Goal: Transaction & Acquisition: Purchase product/service

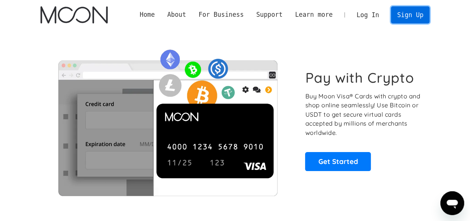
click at [399, 13] on link "Sign Up" at bounding box center [410, 14] width 39 height 17
click at [366, 13] on link "Log In" at bounding box center [368, 15] width 35 height 16
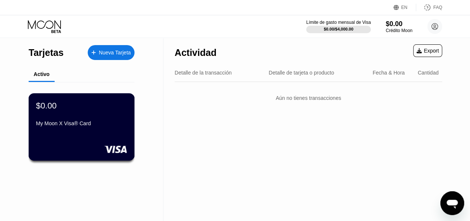
click at [77, 143] on div "$0.00 My Moon X Visa® Card" at bounding box center [82, 126] width 106 height 67
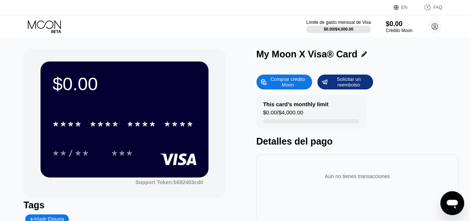
click at [292, 83] on div "Comprar crédito Moon" at bounding box center [287, 82] width 41 height 12
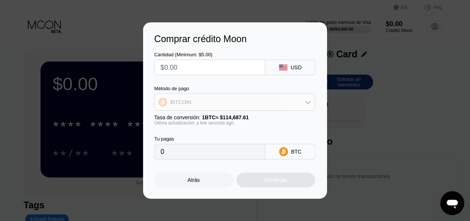
click at [218, 108] on div "BITCOIN" at bounding box center [235, 101] width 160 height 15
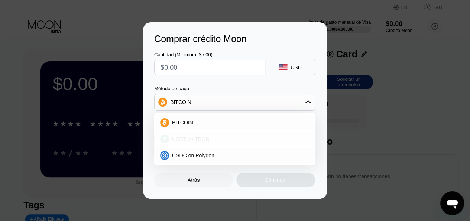
click at [215, 138] on div "USDT on TRON" at bounding box center [239, 139] width 140 height 6
type input "0.00"
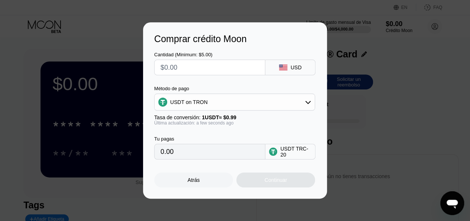
click at [212, 154] on input "0.00" at bounding box center [210, 151] width 99 height 15
drag, startPoint x: 202, startPoint y: 155, endPoint x: 133, endPoint y: 147, distance: 68.9
click at [133, 147] on div "Comprar crédito Moon Cantidad (Minimum: $5.00) USD Método de pago USDT on TRON …" at bounding box center [235, 110] width 470 height 176
drag, startPoint x: 206, startPoint y: 65, endPoint x: 126, endPoint y: 58, distance: 80.6
click at [126, 58] on div "Comprar crédito Moon Cantidad (Minimum: $5.00) USD Método de pago USDT on TRON …" at bounding box center [235, 110] width 470 height 176
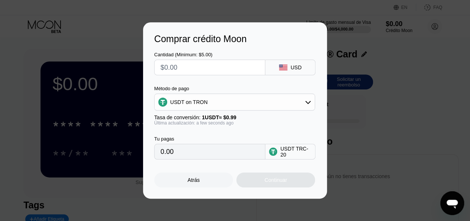
type input "$1"
type input "1.01"
type input "$15"
type input "15.15"
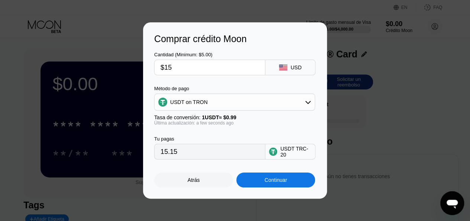
type input "$15"
click at [292, 186] on div "Continuar" at bounding box center [276, 179] width 79 height 15
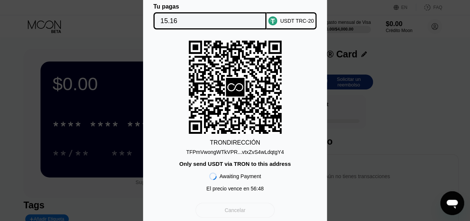
click at [270, 212] on div "Cancelar" at bounding box center [235, 209] width 79 height 15
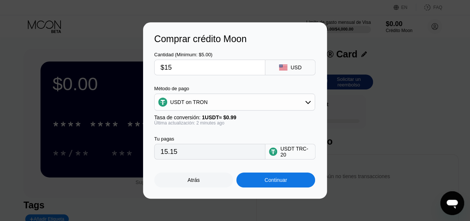
click at [186, 187] on div "Atrás" at bounding box center [193, 179] width 79 height 15
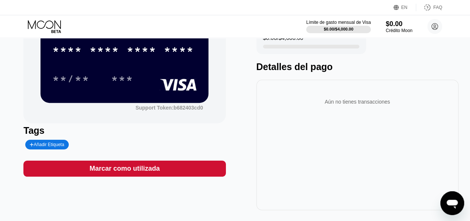
scroll to position [74, 0]
